Goal: Complete application form

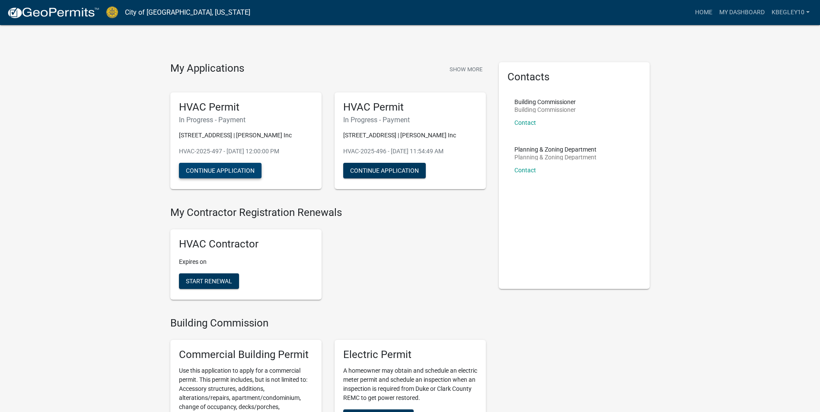
click at [242, 179] on button "Continue Application" at bounding box center [220, 171] width 83 height 16
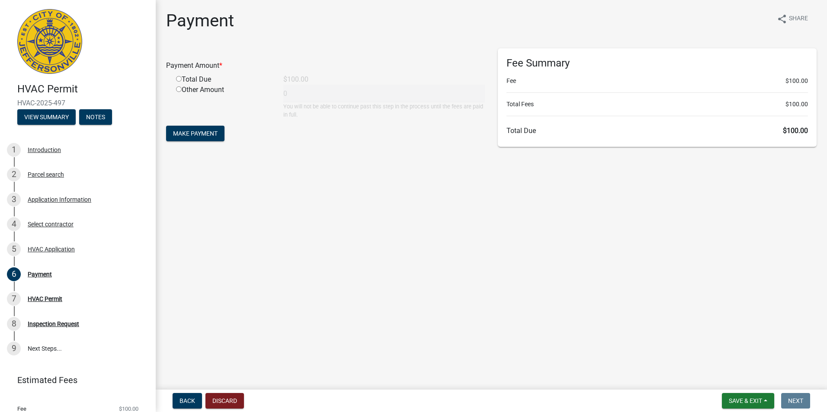
click at [179, 81] on input "radio" at bounding box center [179, 79] width 6 height 6
radio input "true"
type input "100"
click at [197, 134] on span "Make Payment" at bounding box center [195, 133] width 45 height 7
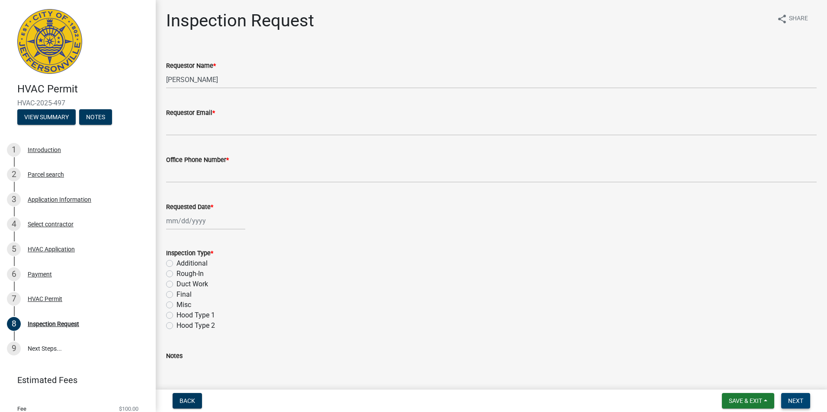
click at [798, 405] on span "Next" at bounding box center [795, 401] width 15 height 7
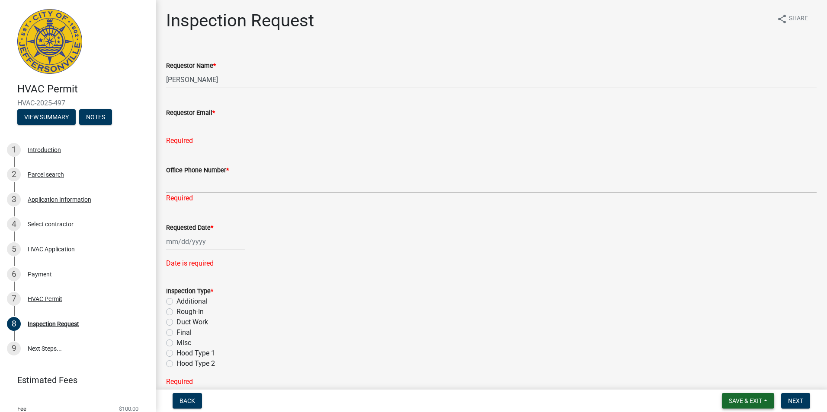
click at [741, 401] on span "Save & Exit" at bounding box center [744, 401] width 33 height 7
click at [739, 383] on button "Save & Exit" at bounding box center [739, 378] width 69 height 21
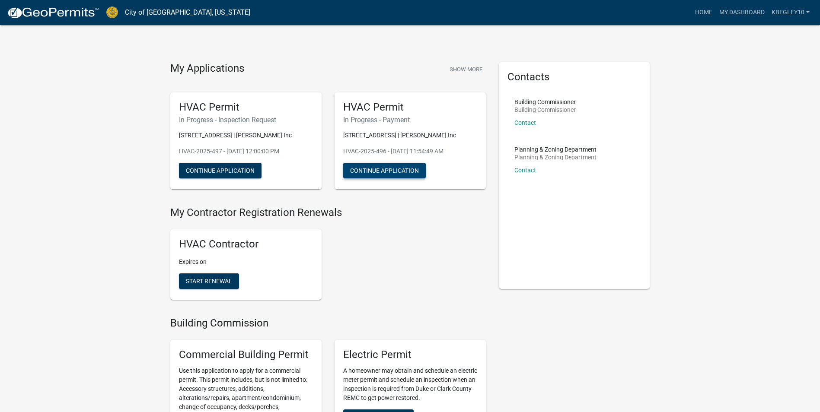
click at [379, 179] on button "Continue Application" at bounding box center [384, 171] width 83 height 16
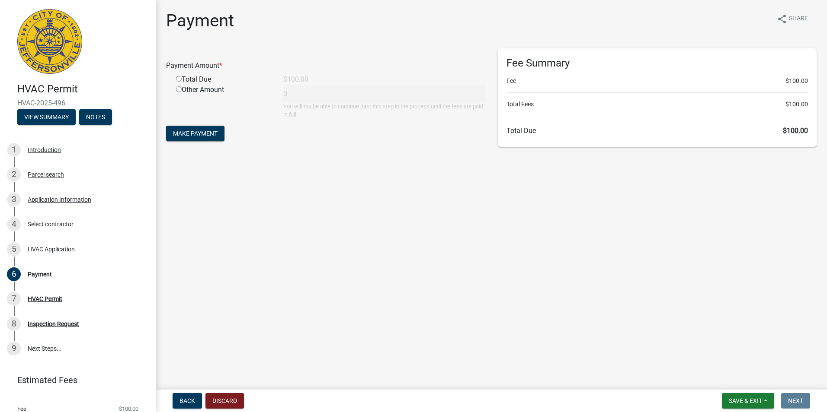
click at [180, 77] on input "radio" at bounding box center [179, 79] width 6 height 6
radio input "true"
type input "100"
click at [195, 137] on span "Make Payment" at bounding box center [195, 133] width 45 height 7
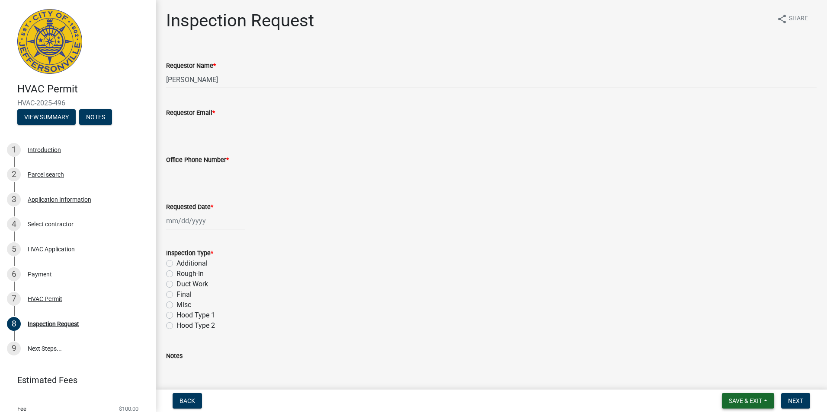
click at [741, 402] on span "Save & Exit" at bounding box center [744, 401] width 33 height 7
click at [744, 380] on button "Save & Exit" at bounding box center [739, 378] width 69 height 21
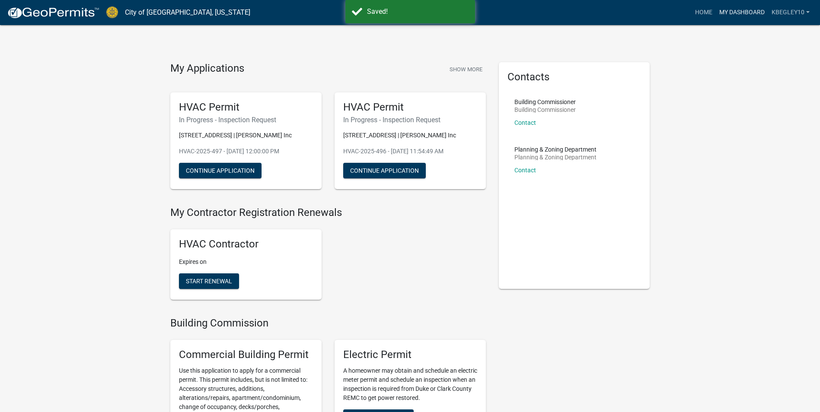
click at [738, 12] on link "My Dashboard" at bounding box center [742, 12] width 52 height 16
